Goal: Book appointment/travel/reservation

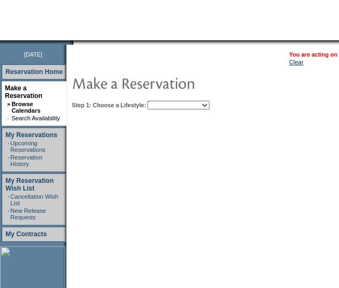
scroll to position [100, 0]
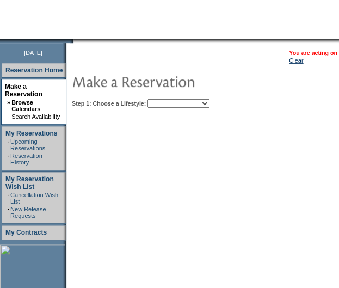
click at [196, 102] on select "Beach Leisure Metropolitan Mountain OIAL for Adventure OIAL for Couples OIAL fo…" at bounding box center [178, 103] width 62 height 9
select select "Leisure"
click at [166, 99] on select "Beach Leisure Metropolitan Mountain OIAL for Adventure OIAL for Couples OIAL fo…" at bounding box center [178, 103] width 62 height 9
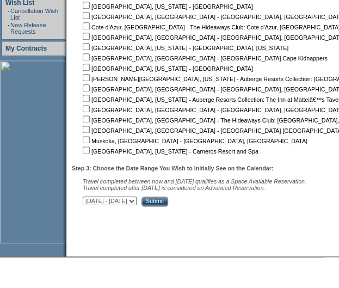
scroll to position [285, 0]
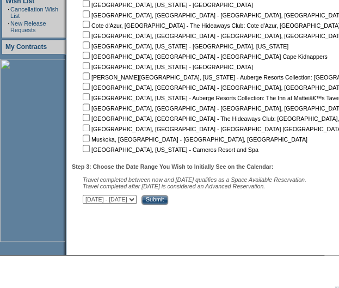
click at [94, 152] on nobr "[GEOGRAPHIC_DATA], [US_STATE] - Carneros Resort and Spa" at bounding box center [169, 149] width 178 height 7
click at [90, 149] on input "checkbox" at bounding box center [86, 148] width 7 height 7
checkbox input "true"
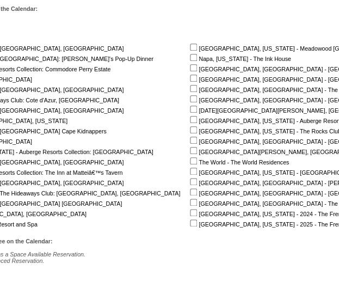
scroll to position [210, 221]
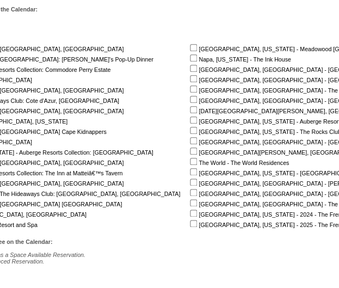
click at [190, 56] on input "checkbox" at bounding box center [193, 57] width 7 height 7
checkbox input "true"
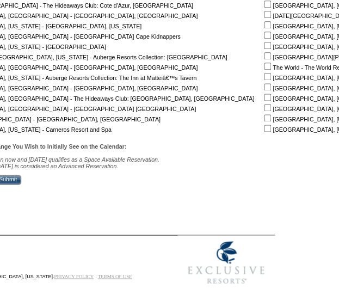
scroll to position [306, 144]
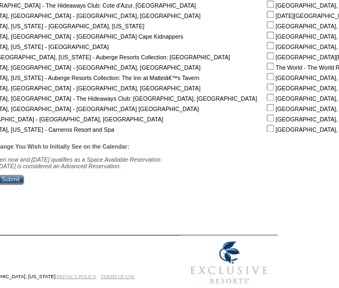
click at [24, 183] on input "Submit" at bounding box center [10, 180] width 27 height 10
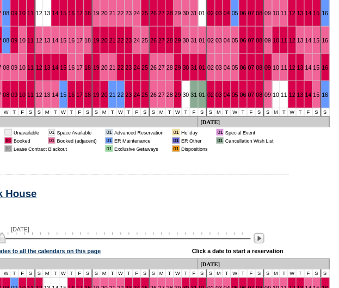
scroll to position [509, 200]
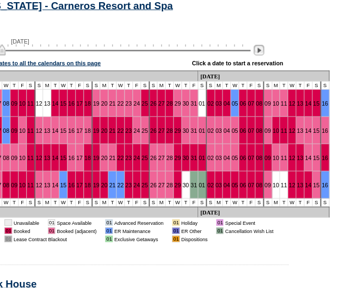
click at [264, 53] on img at bounding box center [258, 50] width 10 height 10
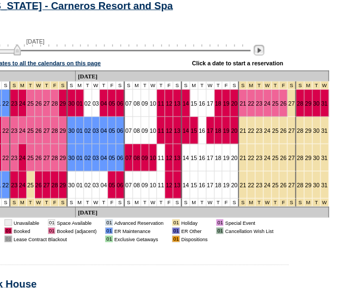
click at [264, 53] on img at bounding box center [258, 50] width 10 height 10
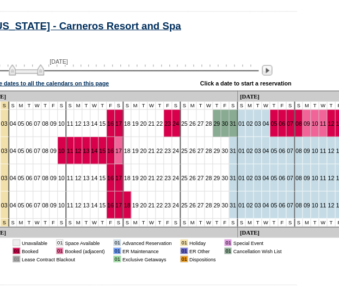
scroll to position [489, 194]
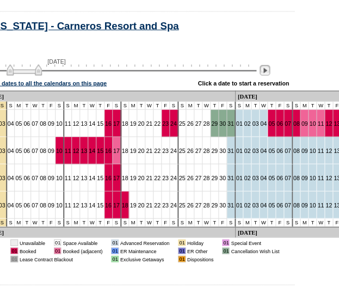
click at [270, 73] on img at bounding box center [264, 70] width 10 height 10
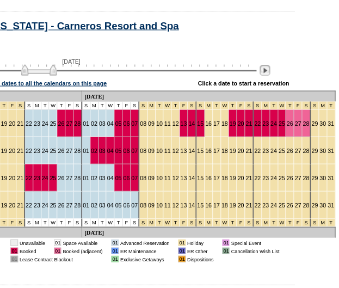
click at [270, 73] on img at bounding box center [264, 70] width 10 height 10
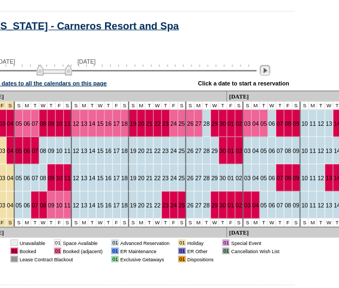
click at [270, 73] on img at bounding box center [264, 70] width 10 height 10
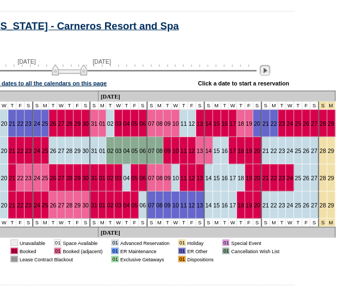
scroll to position [489, 186]
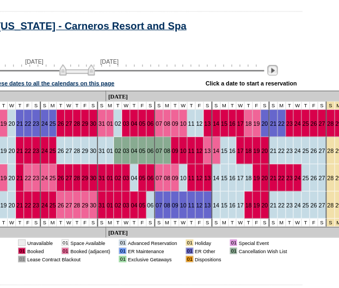
click at [274, 73] on img at bounding box center [272, 70] width 10 height 10
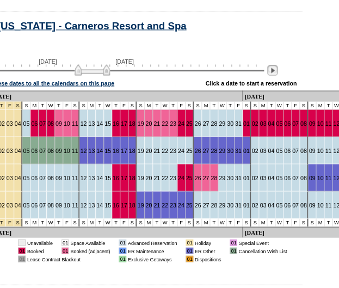
click at [274, 73] on img at bounding box center [272, 70] width 10 height 10
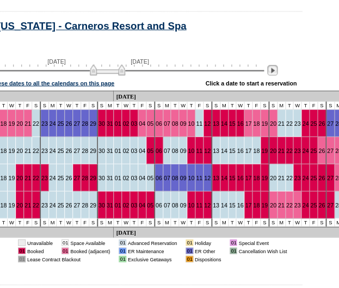
click at [274, 73] on img at bounding box center [272, 70] width 10 height 10
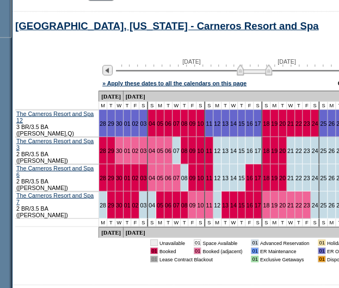
scroll to position [489, 53]
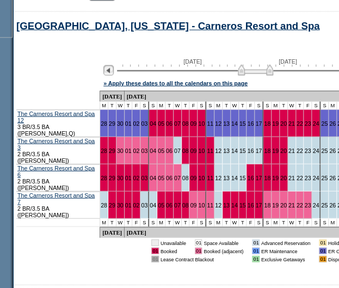
click at [114, 75] on img at bounding box center [108, 70] width 10 height 10
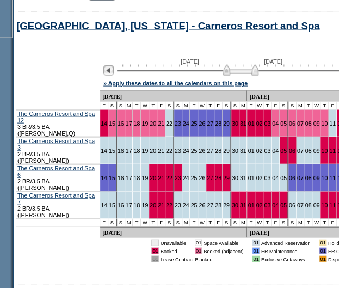
click at [114, 75] on img at bounding box center [108, 70] width 10 height 10
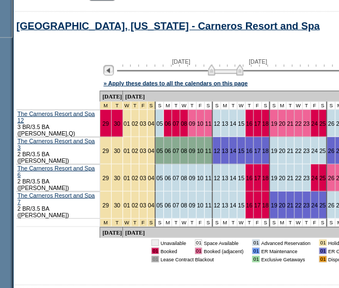
click at [114, 75] on img at bounding box center [108, 70] width 10 height 10
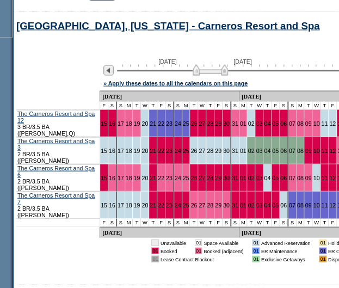
scroll to position [489, 0]
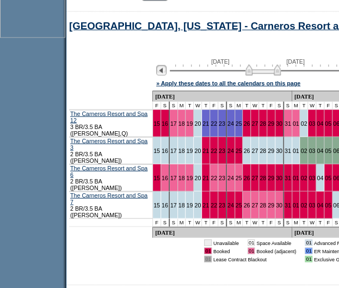
click at [166, 74] on img at bounding box center [161, 70] width 10 height 10
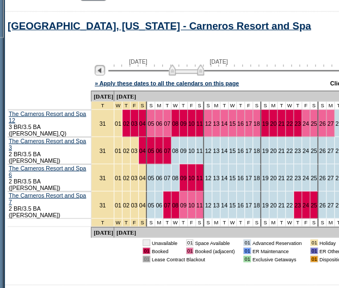
scroll to position [489, 66]
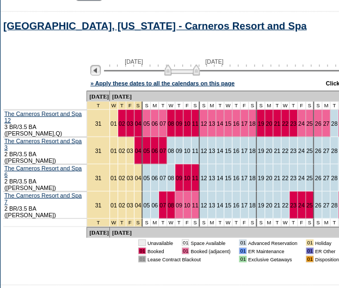
click at [101, 75] on img at bounding box center [95, 70] width 10 height 10
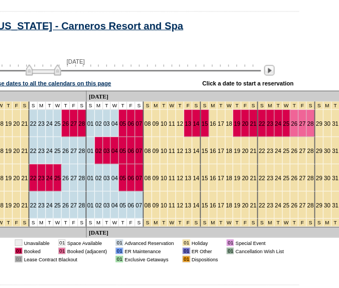
scroll to position [489, 190]
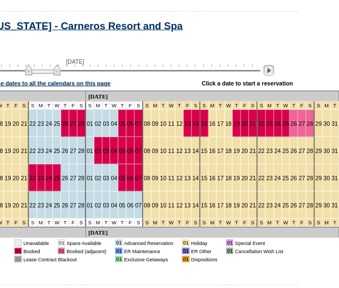
click at [272, 74] on img at bounding box center [268, 70] width 10 height 10
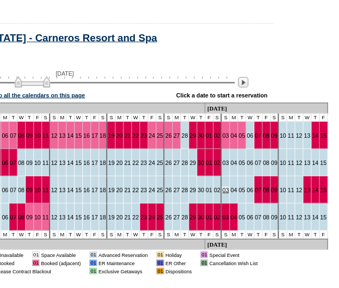
scroll to position [477, 216]
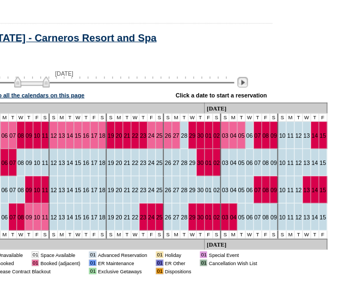
click at [247, 85] on img at bounding box center [242, 82] width 10 height 10
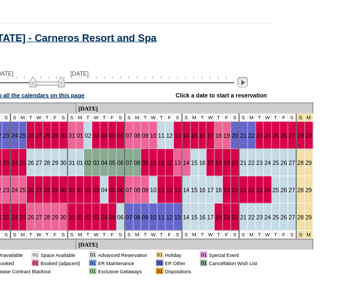
click at [247, 85] on img at bounding box center [242, 82] width 10 height 10
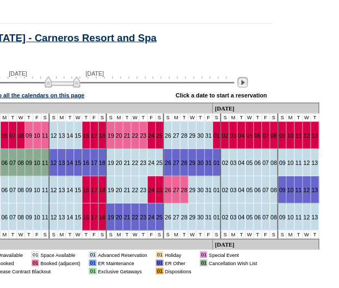
scroll to position [477, 196]
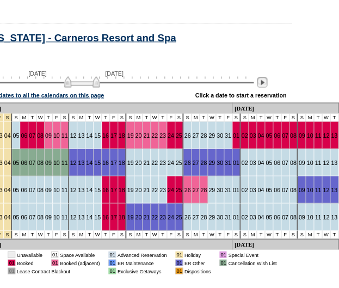
click at [267, 83] on img at bounding box center [262, 82] width 10 height 10
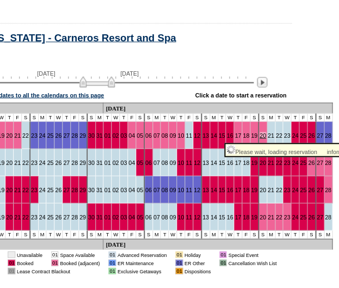
scroll to position [480, 176]
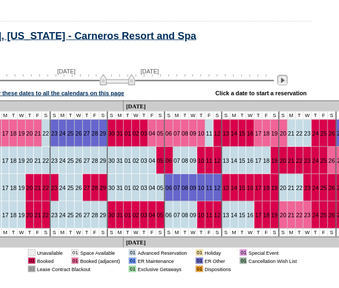
click at [285, 85] on img at bounding box center [282, 79] width 10 height 10
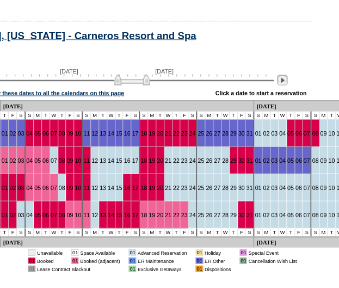
click at [285, 85] on img at bounding box center [282, 79] width 10 height 10
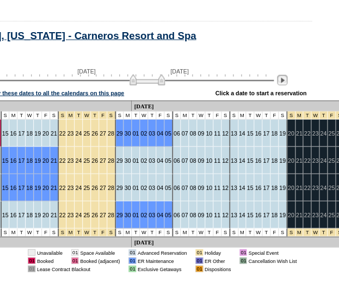
click at [285, 85] on img at bounding box center [282, 79] width 10 height 10
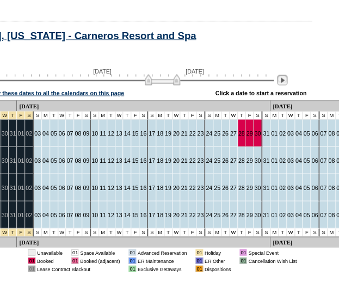
click at [285, 85] on img at bounding box center [282, 79] width 10 height 10
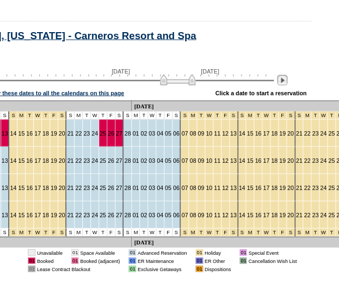
click at [285, 85] on img at bounding box center [282, 79] width 10 height 10
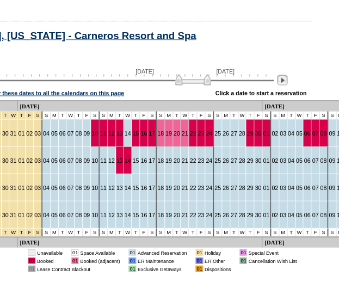
click at [285, 85] on img at bounding box center [282, 79] width 10 height 10
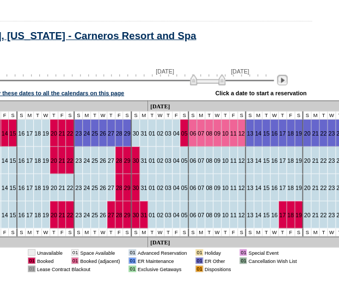
click at [285, 85] on img at bounding box center [282, 79] width 10 height 10
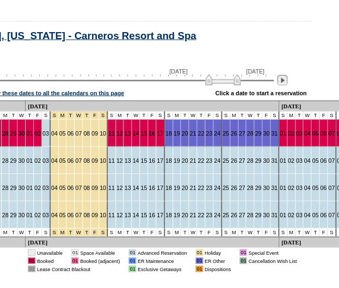
click at [285, 85] on img at bounding box center [282, 79] width 10 height 10
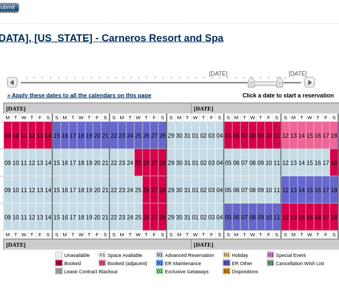
scroll to position [477, 148]
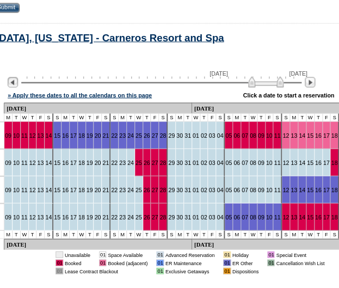
click at [18, 87] on img at bounding box center [13, 82] width 10 height 10
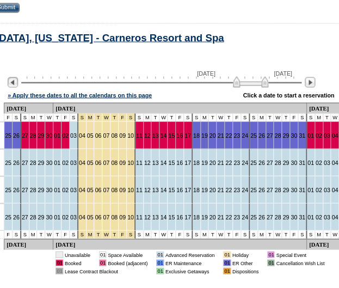
click at [18, 87] on img at bounding box center [13, 82] width 10 height 10
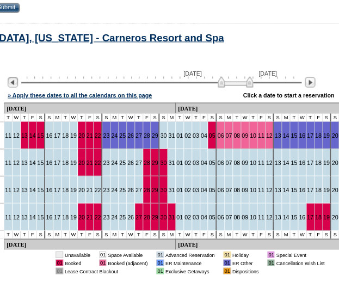
click at [18, 87] on img at bounding box center [13, 82] width 10 height 10
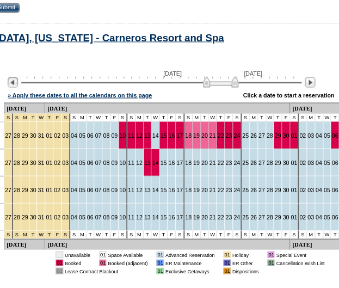
click at [18, 87] on img at bounding box center [13, 82] width 10 height 10
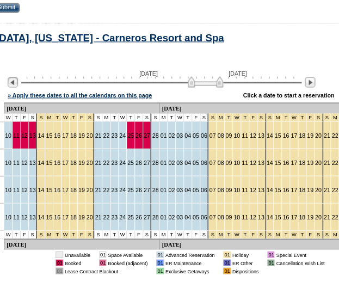
click at [18, 87] on img at bounding box center [13, 82] width 10 height 10
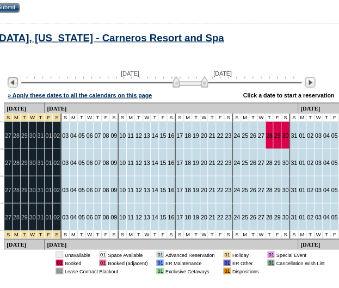
click at [18, 87] on img at bounding box center [13, 82] width 10 height 10
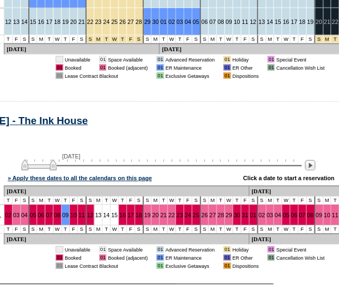
scroll to position [672, 148]
click at [315, 160] on img at bounding box center [309, 165] width 10 height 10
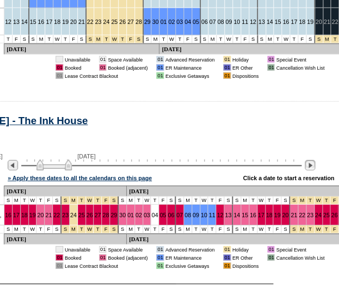
click at [315, 160] on img at bounding box center [309, 165] width 10 height 10
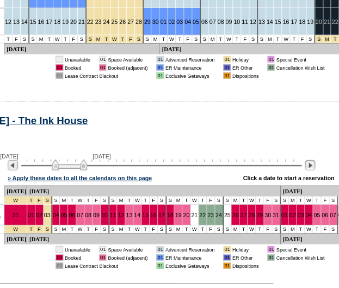
click at [315, 160] on img at bounding box center [309, 165] width 10 height 10
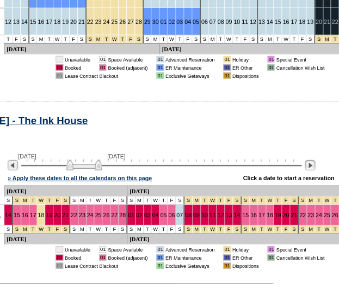
click at [315, 160] on img at bounding box center [309, 165] width 10 height 10
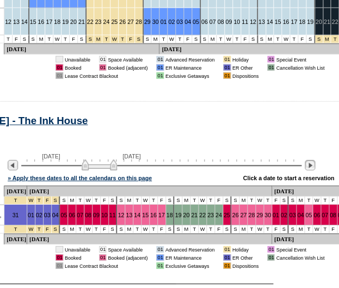
click at [315, 160] on img at bounding box center [309, 165] width 10 height 10
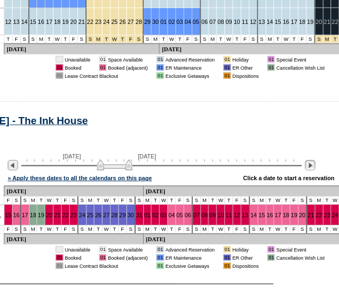
click at [315, 160] on img at bounding box center [309, 165] width 10 height 10
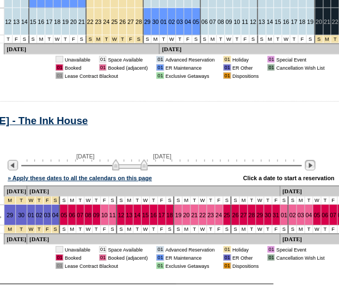
click at [315, 160] on img at bounding box center [309, 165] width 10 height 10
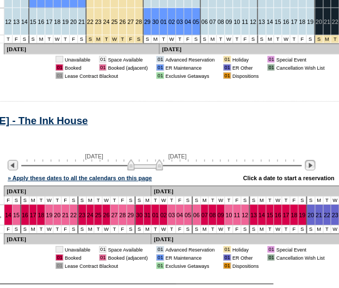
click at [315, 160] on img at bounding box center [309, 165] width 10 height 10
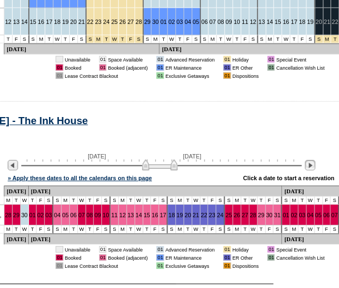
click at [315, 160] on img at bounding box center [309, 165] width 10 height 10
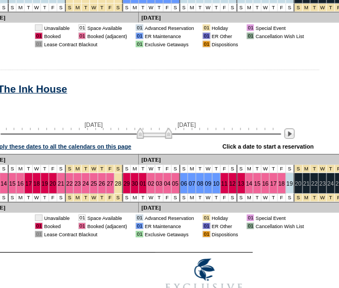
scroll to position [704, 170]
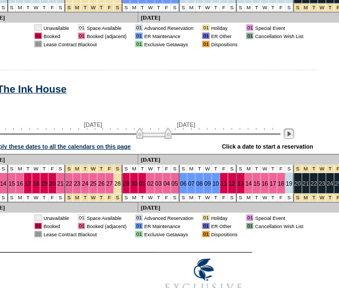
click at [291, 128] on img at bounding box center [288, 133] width 10 height 10
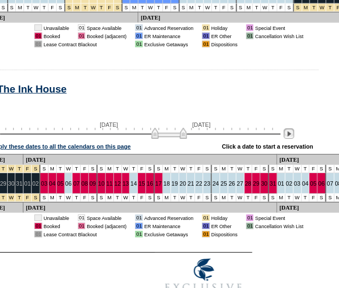
click at [291, 128] on img at bounding box center [288, 133] width 10 height 10
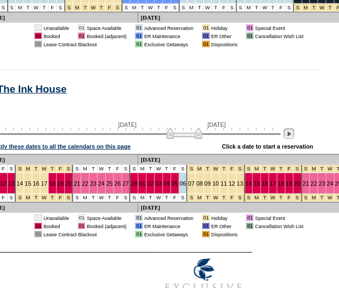
click at [291, 128] on img at bounding box center [288, 133] width 10 height 10
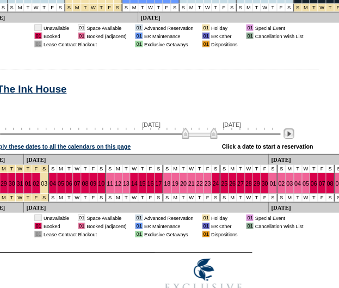
click at [291, 128] on img at bounding box center [288, 133] width 10 height 10
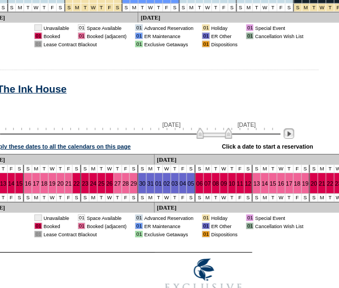
click at [291, 128] on img at bounding box center [288, 133] width 10 height 10
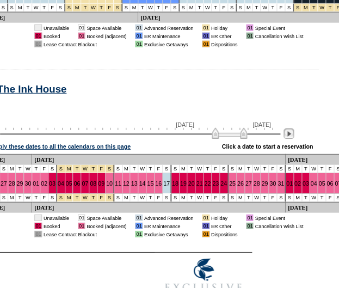
click at [291, 128] on img at bounding box center [288, 133] width 10 height 10
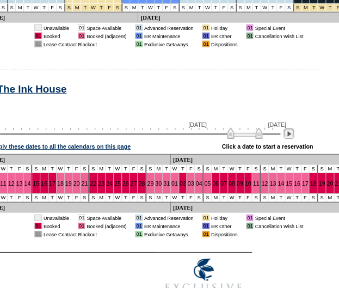
click at [291, 128] on img at bounding box center [288, 133] width 10 height 10
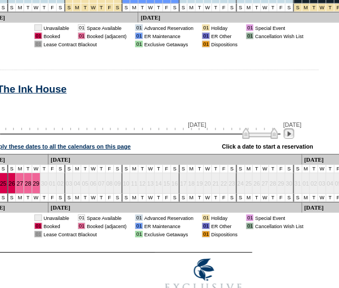
click at [291, 128] on img at bounding box center [288, 133] width 10 height 10
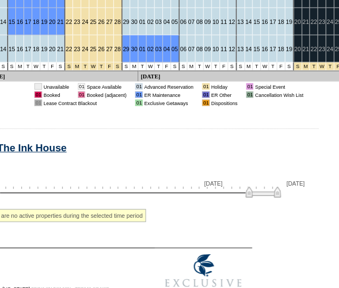
scroll to position [645, 107]
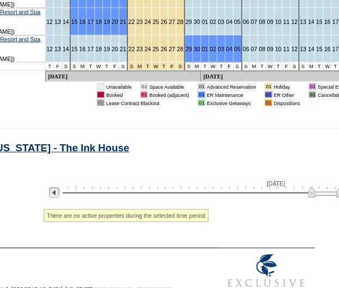
click at [59, 187] on img at bounding box center [54, 192] width 10 height 10
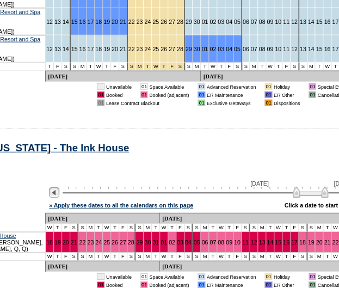
click at [59, 187] on img at bounding box center [54, 192] width 10 height 10
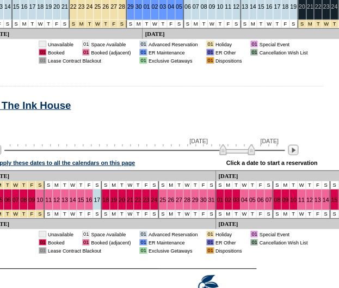
scroll to position [687, 166]
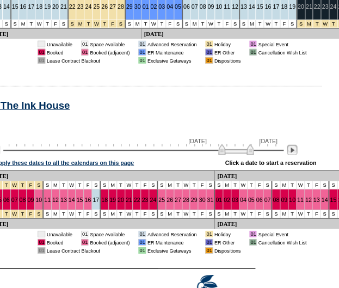
click at [297, 145] on img at bounding box center [292, 150] width 10 height 10
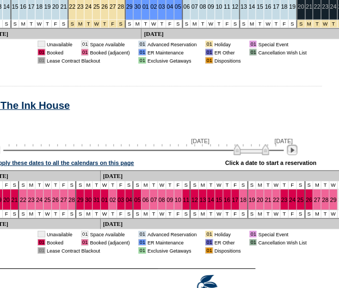
click at [297, 145] on img at bounding box center [292, 150] width 10 height 10
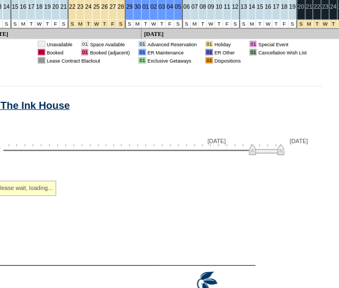
scroll to position [645, 166]
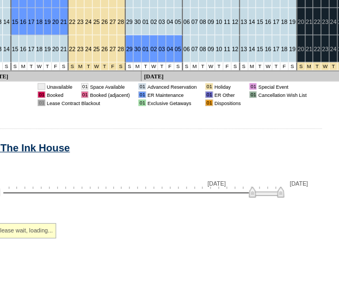
click at [297, 142] on div "Napa, [US_STATE] - The Ink House" at bounding box center [273, 151] width 746 height 18
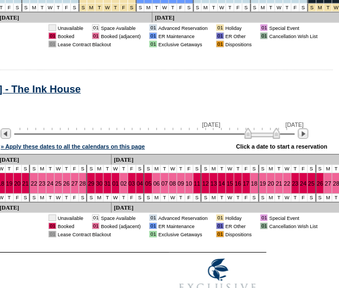
scroll to position [704, 106]
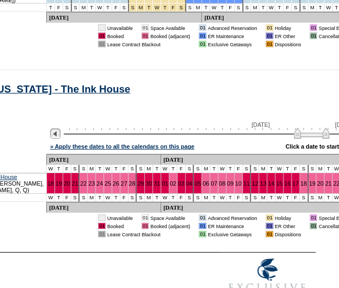
click at [60, 128] on img at bounding box center [55, 133] width 10 height 10
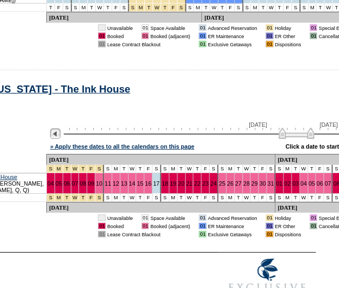
click at [60, 128] on img at bounding box center [55, 133] width 10 height 10
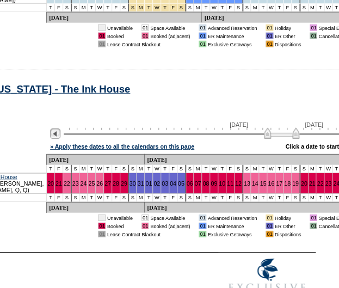
click at [60, 128] on img at bounding box center [55, 133] width 10 height 10
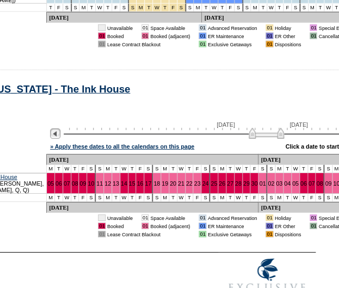
click at [60, 128] on img at bounding box center [55, 133] width 10 height 10
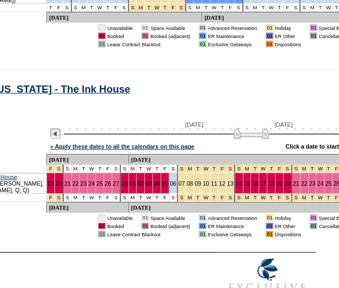
click at [60, 128] on img at bounding box center [55, 133] width 10 height 10
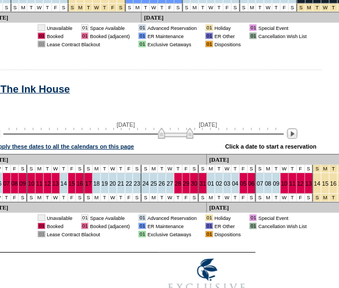
scroll to position [704, 167]
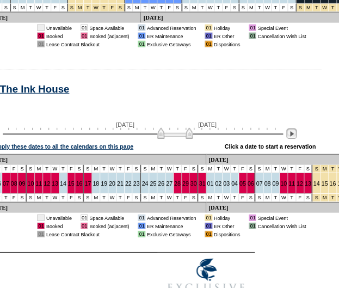
click at [296, 128] on img at bounding box center [291, 133] width 10 height 10
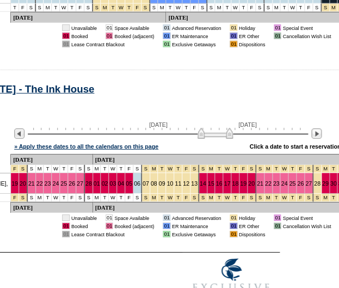
scroll to position [704, 141]
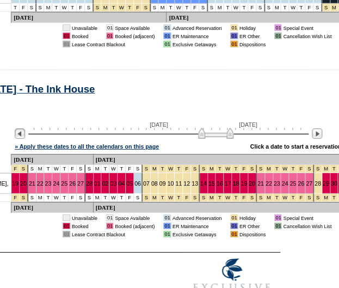
click at [25, 128] on img at bounding box center [20, 133] width 10 height 10
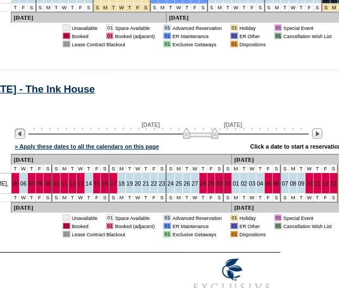
click at [25, 128] on img at bounding box center [20, 133] width 10 height 10
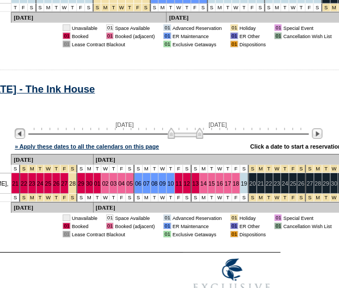
click at [25, 128] on img at bounding box center [20, 133] width 10 height 10
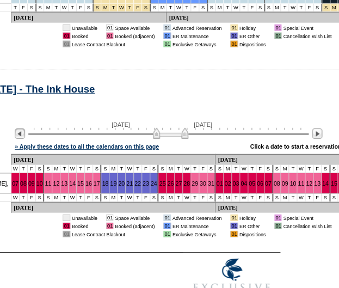
click at [25, 128] on img at bounding box center [20, 133] width 10 height 10
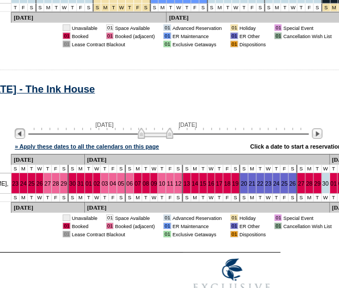
click at [25, 128] on img at bounding box center [20, 133] width 10 height 10
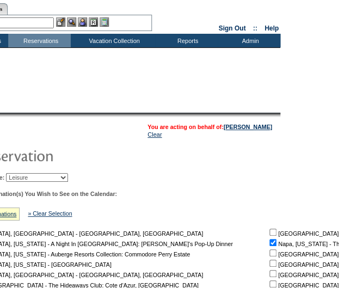
scroll to position [22, 141]
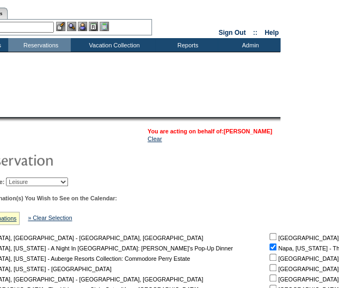
click at [254, 129] on link "[PERSON_NAME]" at bounding box center [247, 131] width 48 height 7
